Goal: Book appointment/travel/reservation

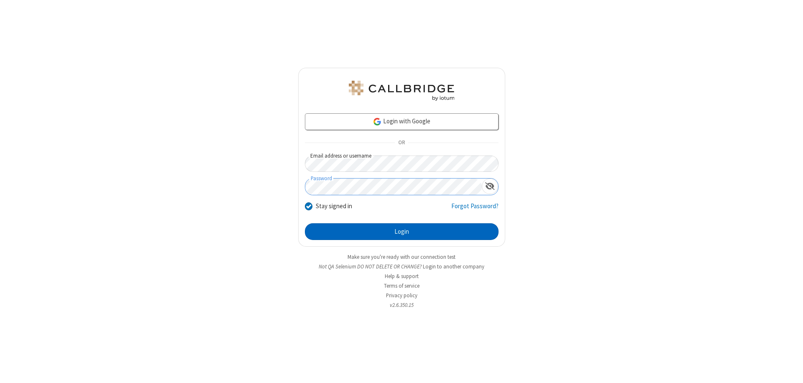
click at [402, 232] on button "Login" at bounding box center [402, 231] width 194 height 17
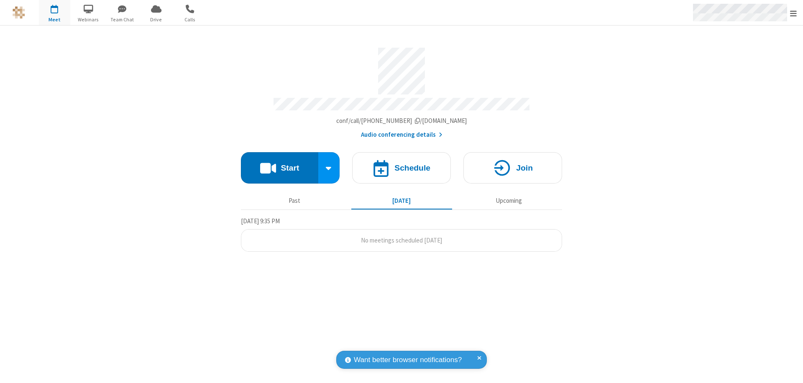
click at [794, 13] on span "Open menu" at bounding box center [793, 13] width 7 height 8
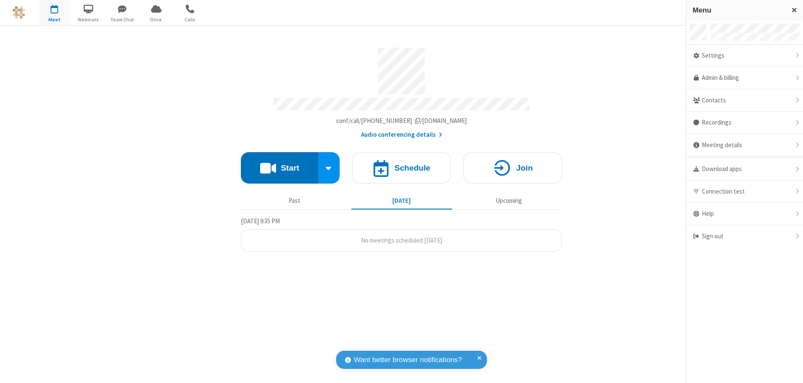
click at [54, 13] on span "button" at bounding box center [54, 9] width 31 height 14
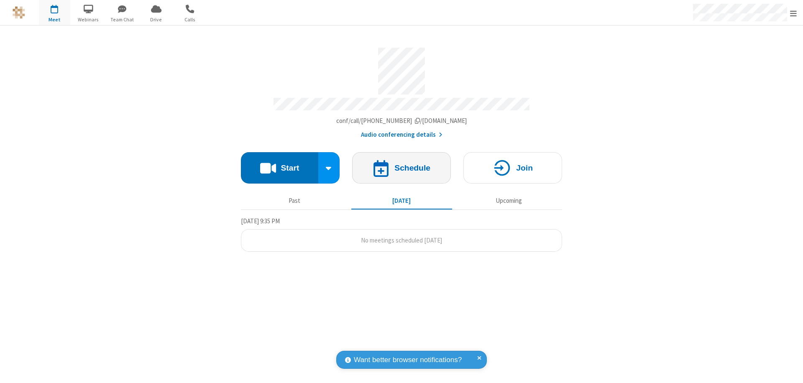
click at [54, 13] on span "button" at bounding box center [54, 9] width 31 height 14
click at [402, 164] on h4 "Schedule" at bounding box center [413, 168] width 36 height 8
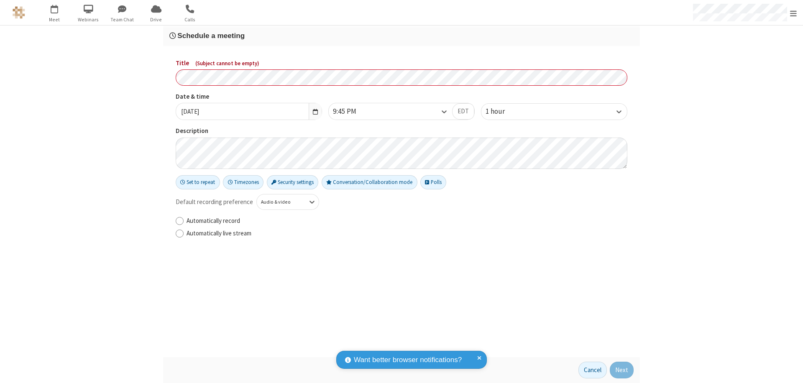
click at [402, 36] on h3 "Schedule a meeting" at bounding box center [401, 36] width 464 height 8
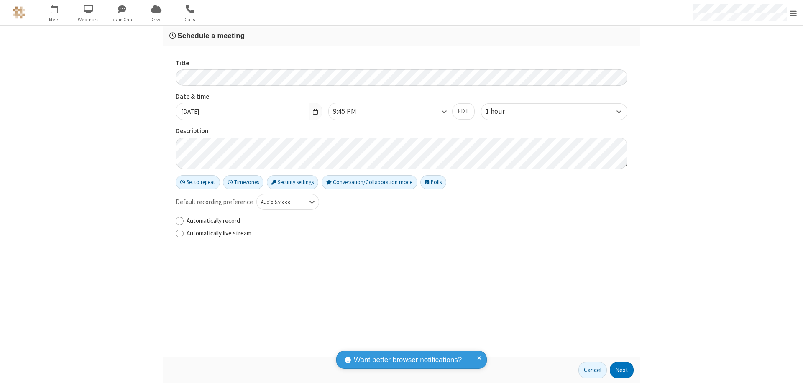
click at [622, 370] on button "Next" at bounding box center [622, 370] width 24 height 17
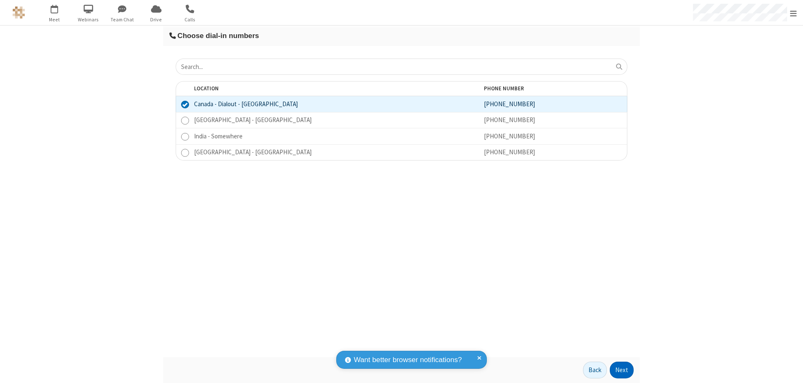
click at [622, 370] on button "Next" at bounding box center [622, 370] width 24 height 17
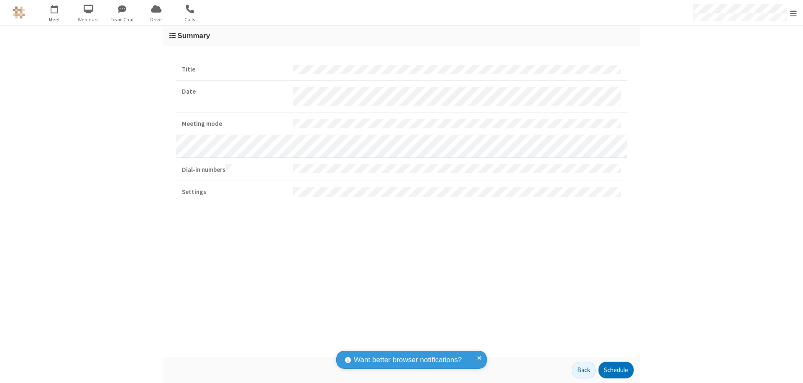
click at [616, 370] on button "Schedule" at bounding box center [616, 370] width 35 height 17
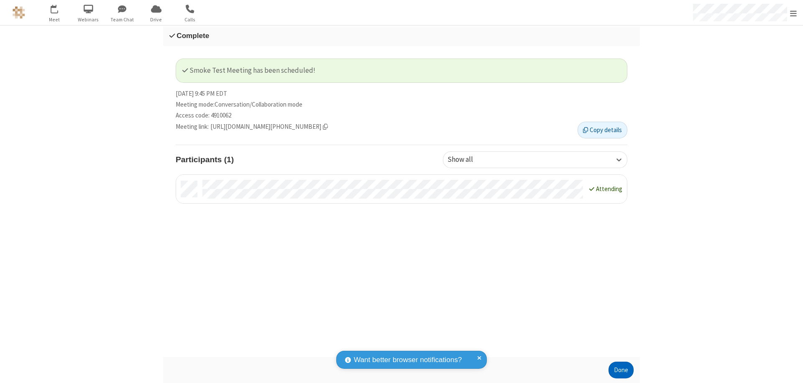
click at [621, 370] on button "Done" at bounding box center [621, 370] width 25 height 17
